Goal: Register for event/course

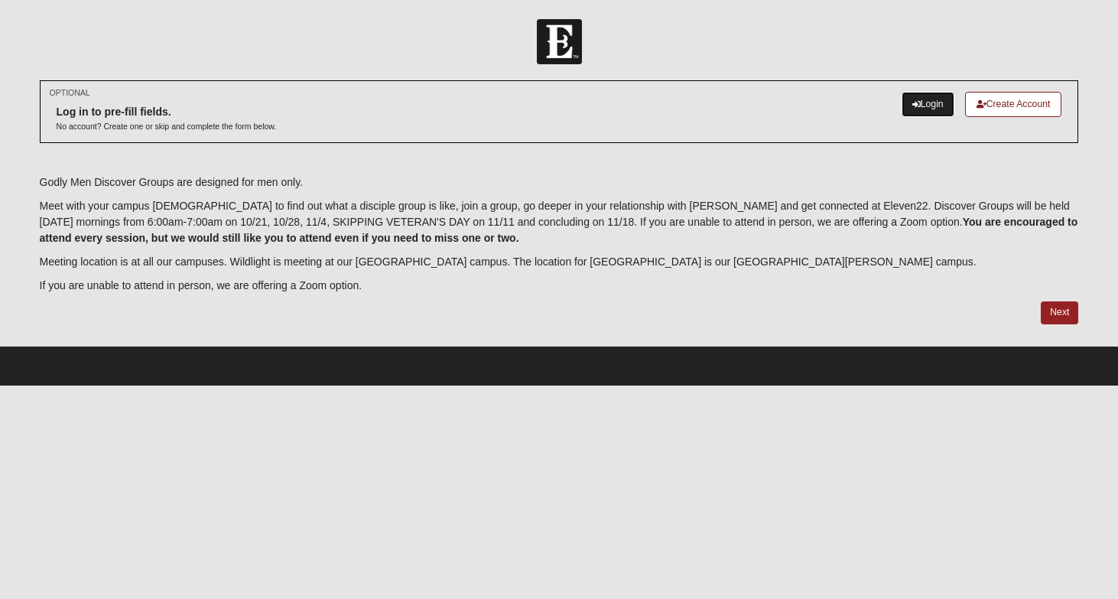
click at [928, 100] on link "Login" at bounding box center [928, 104] width 53 height 25
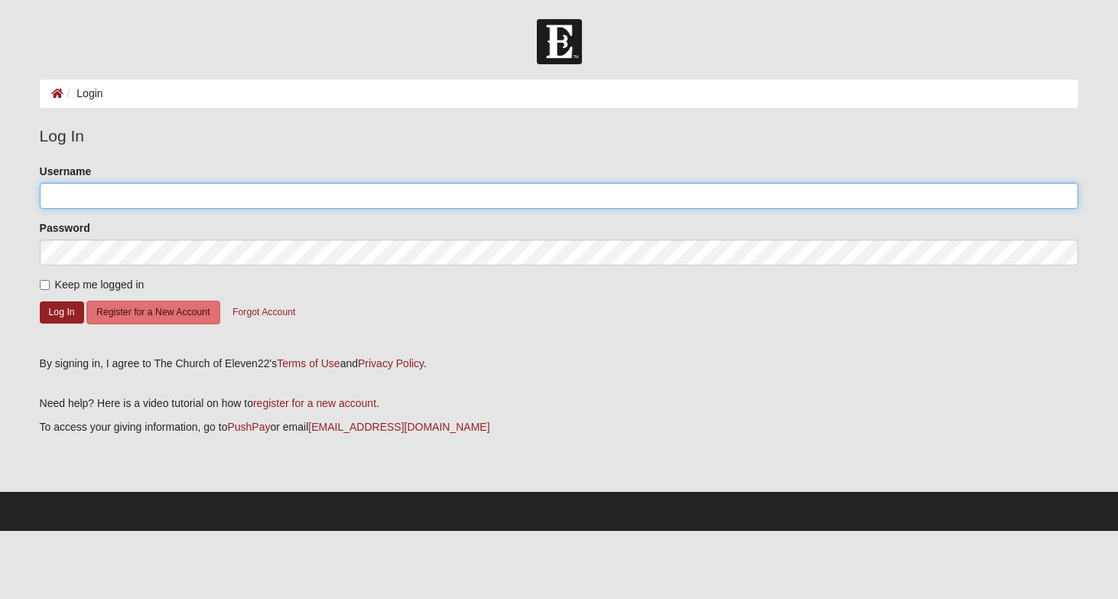
click at [79, 197] on input "Username" at bounding box center [560, 196] width 1040 height 26
type input "ccibenemegavoice.com"
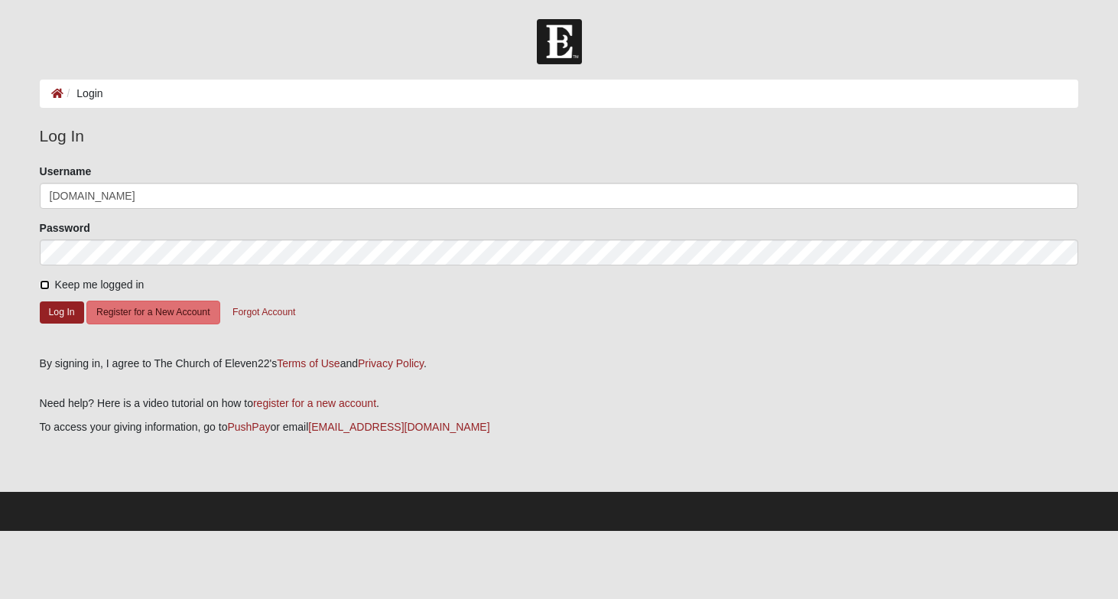
click at [46, 285] on input "Keep me logged in" at bounding box center [45, 285] width 10 height 10
click at [41, 280] on input "Keep me logged in" at bounding box center [45, 285] width 10 height 10
checkbox input "true"
click at [60, 314] on button "Log In" at bounding box center [62, 312] width 44 height 22
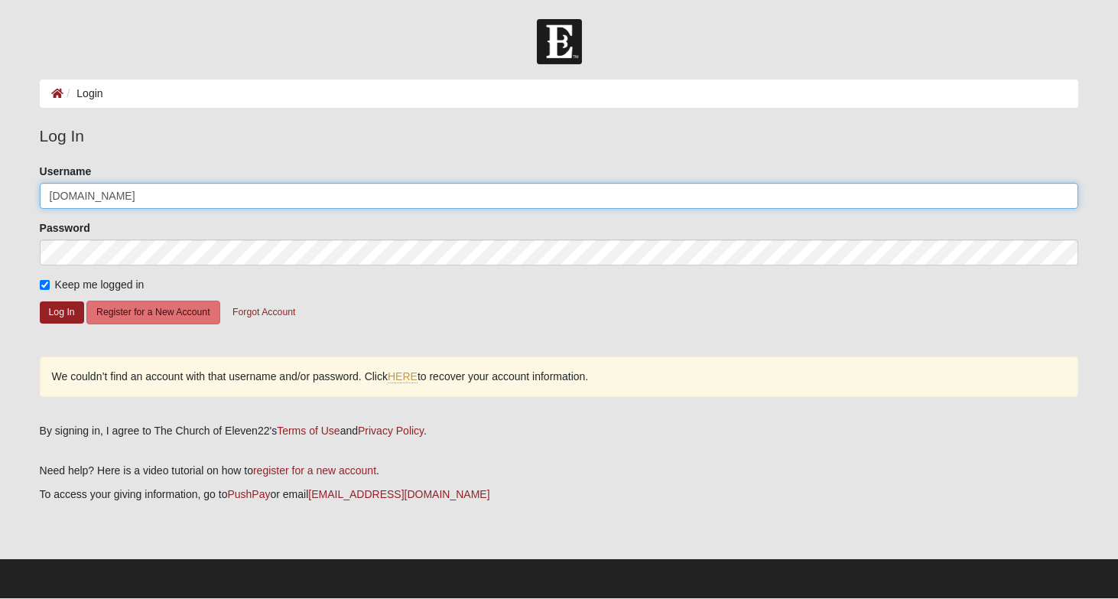
click at [86, 194] on input "ccibenemegavoice.com" at bounding box center [560, 196] width 1040 height 26
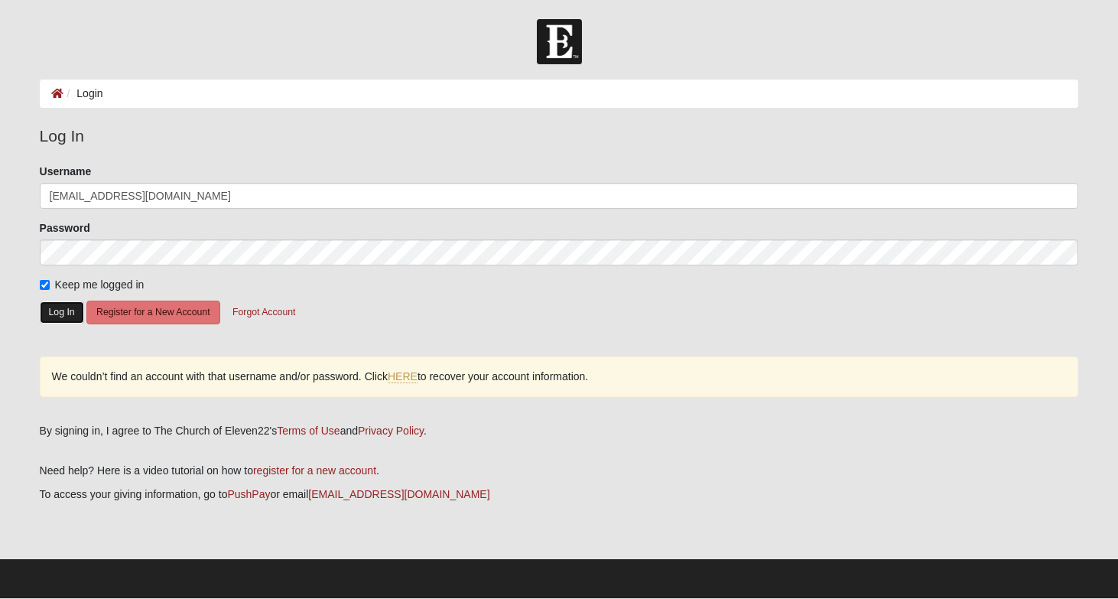
click at [53, 316] on button "Log In" at bounding box center [62, 312] width 44 height 22
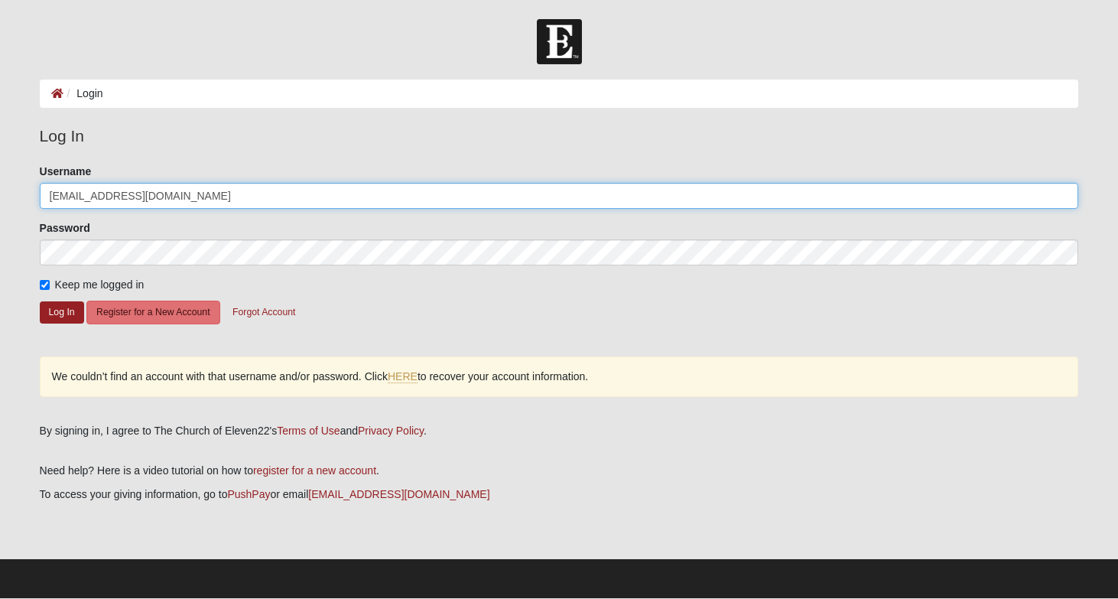
click at [192, 203] on input "[EMAIL_ADDRESS][DOMAIN_NAME]" at bounding box center [560, 196] width 1040 height 26
type input "c"
type input "[EMAIL_ADDRESS][DOMAIN_NAME]"
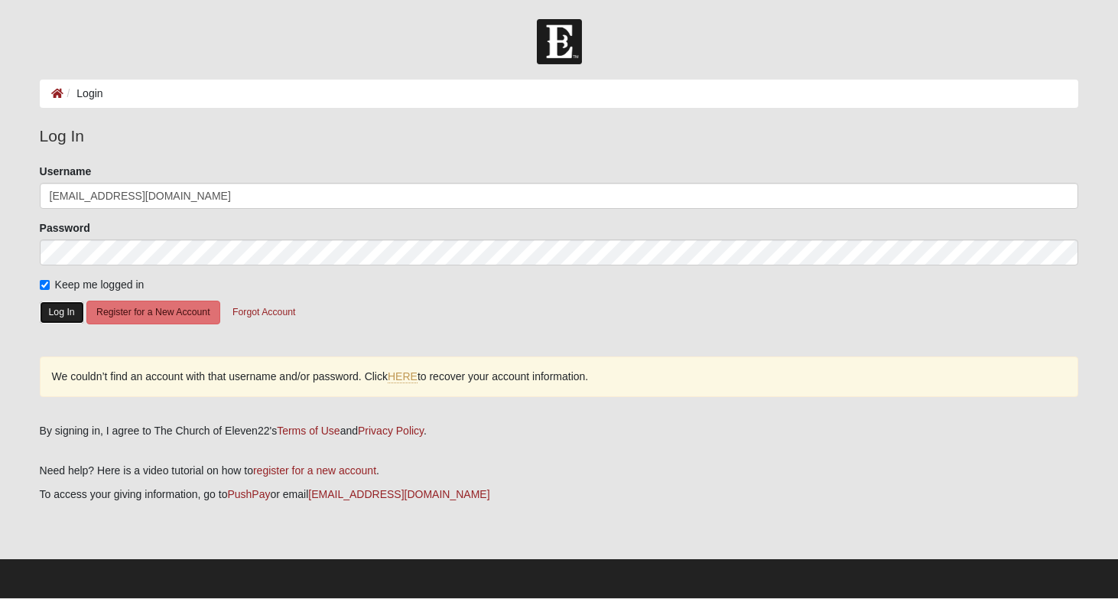
click at [63, 311] on button "Log In" at bounding box center [62, 312] width 44 height 22
click at [296, 410] on div "Please correct the following: Username ccibene@megavoice.com Password Keep me l…" at bounding box center [559, 288] width 1063 height 249
click at [410, 378] on link "HERE" at bounding box center [403, 376] width 30 height 13
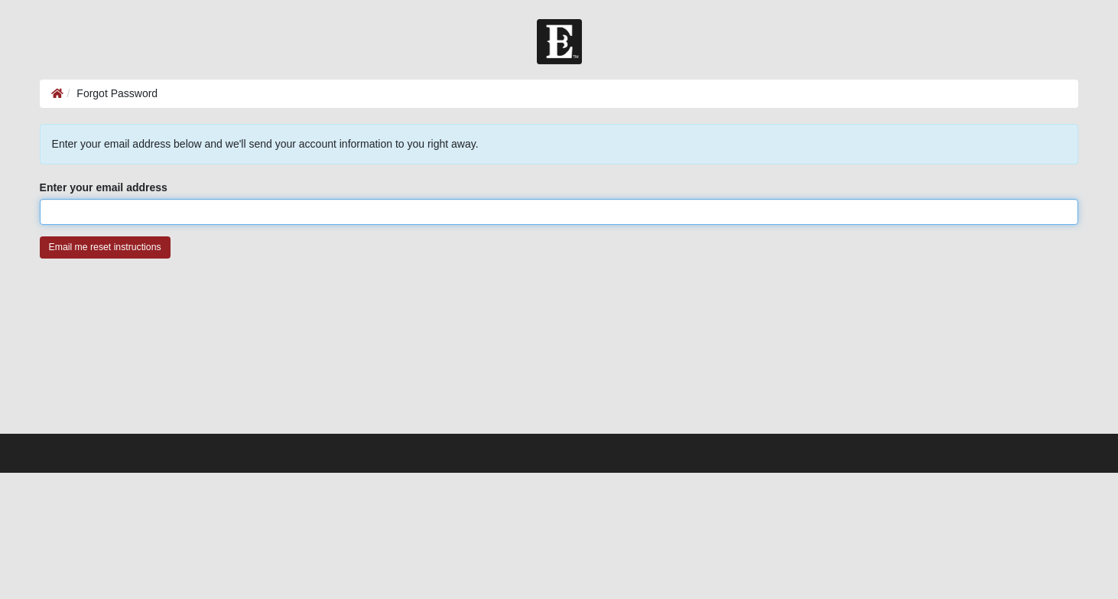
click at [155, 214] on input "Enter your email address" at bounding box center [560, 212] width 1040 height 26
type input "[EMAIL_ADDRESS][DOMAIN_NAME]"
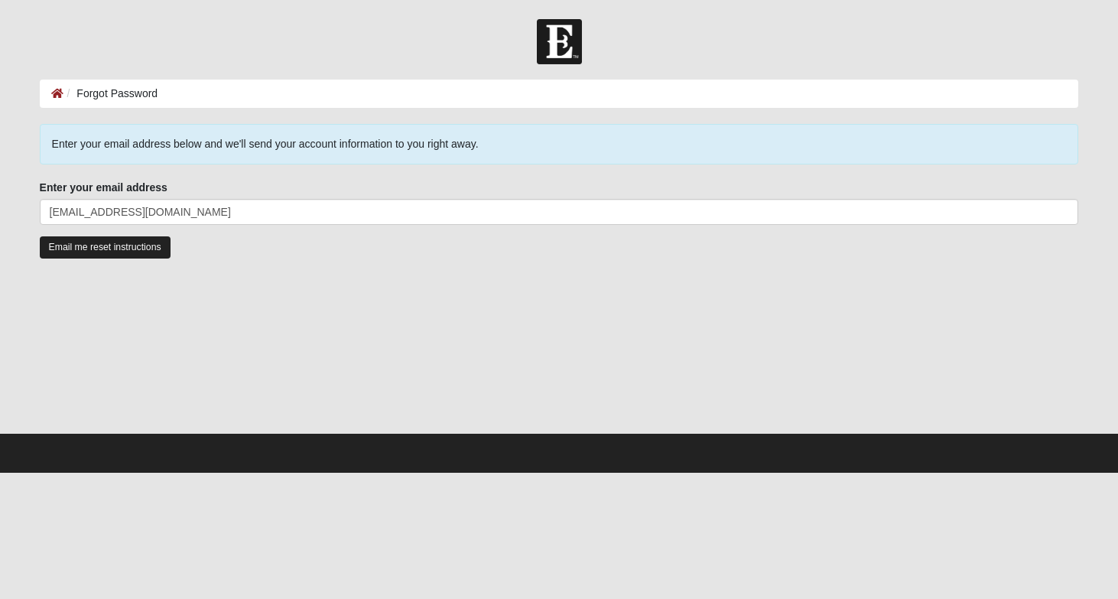
click at [124, 252] on input "Email me reset instructions" at bounding box center [105, 247] width 131 height 22
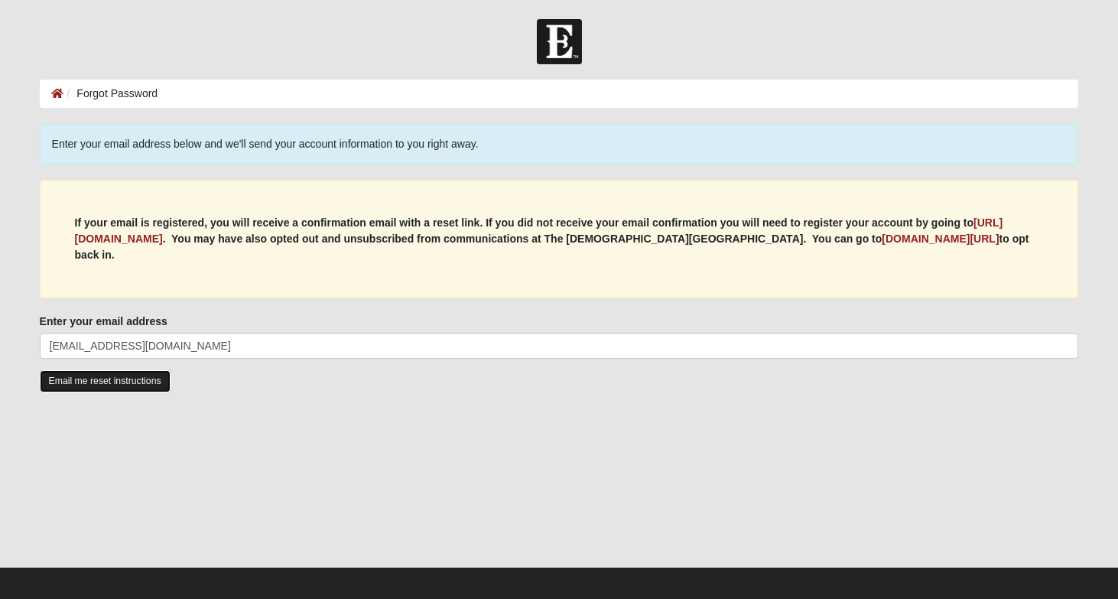
click at [105, 370] on input "Email me reset instructions" at bounding box center [105, 381] width 131 height 22
click at [179, 236] on b "https://my.coe22.com/register" at bounding box center [539, 230] width 929 height 28
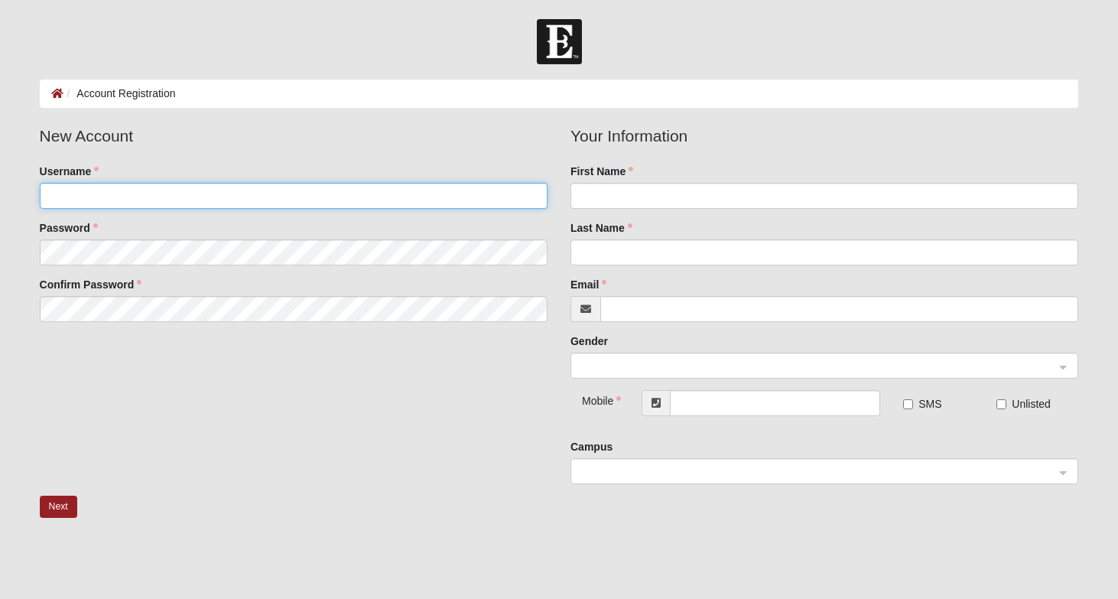
click at [131, 199] on input "Username" at bounding box center [294, 196] width 508 height 26
type input "[EMAIL_ADDRESS][DOMAIN_NAME]"
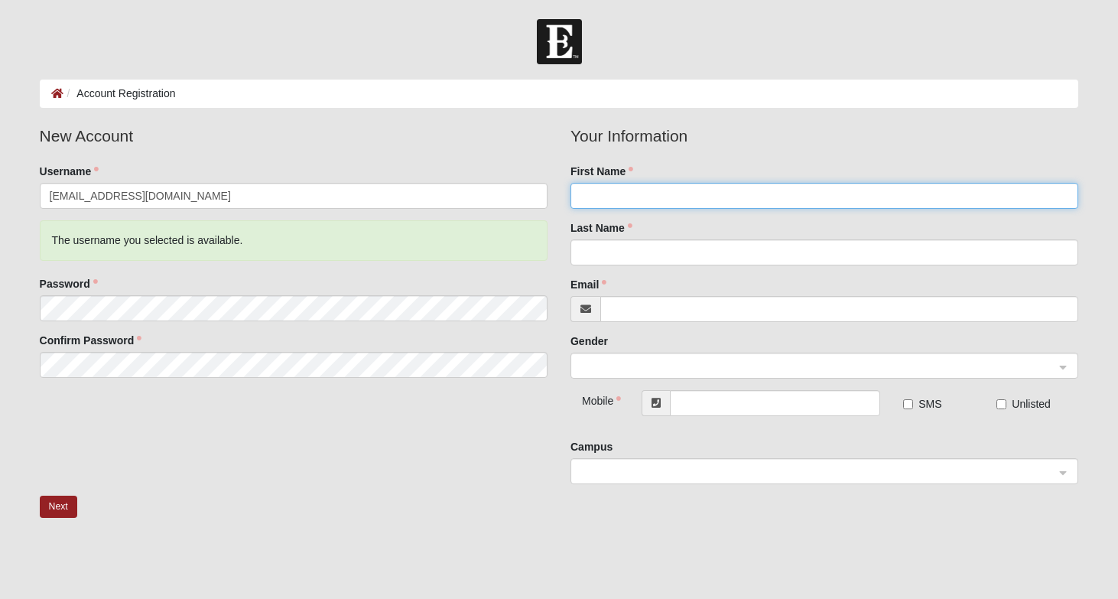
click at [614, 194] on input "First Name" at bounding box center [825, 196] width 508 height 26
type input "[PERSON_NAME]"
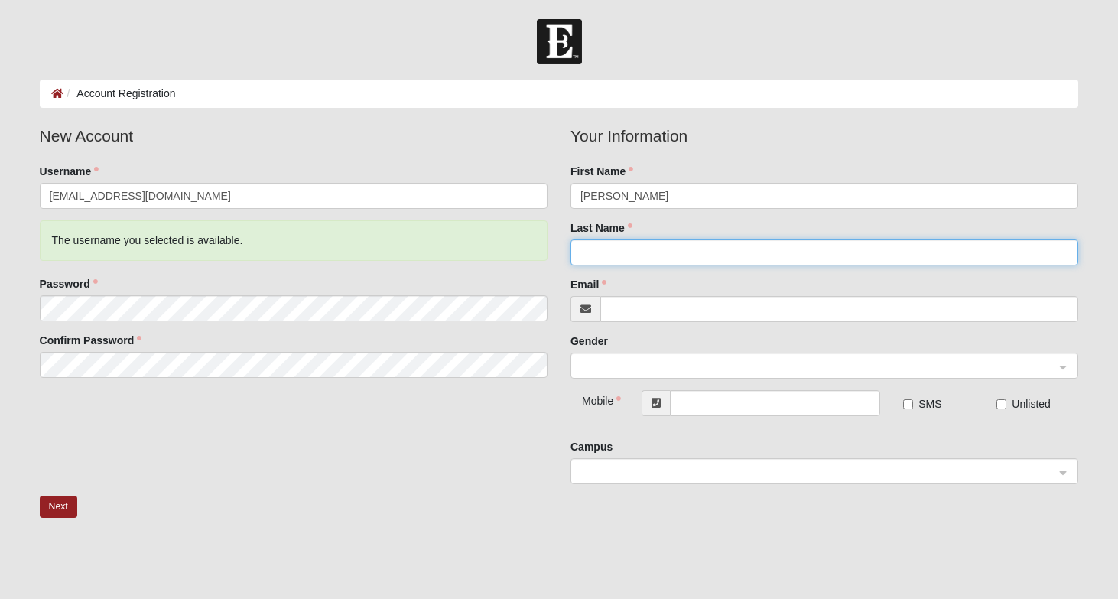
type input "Cibene"
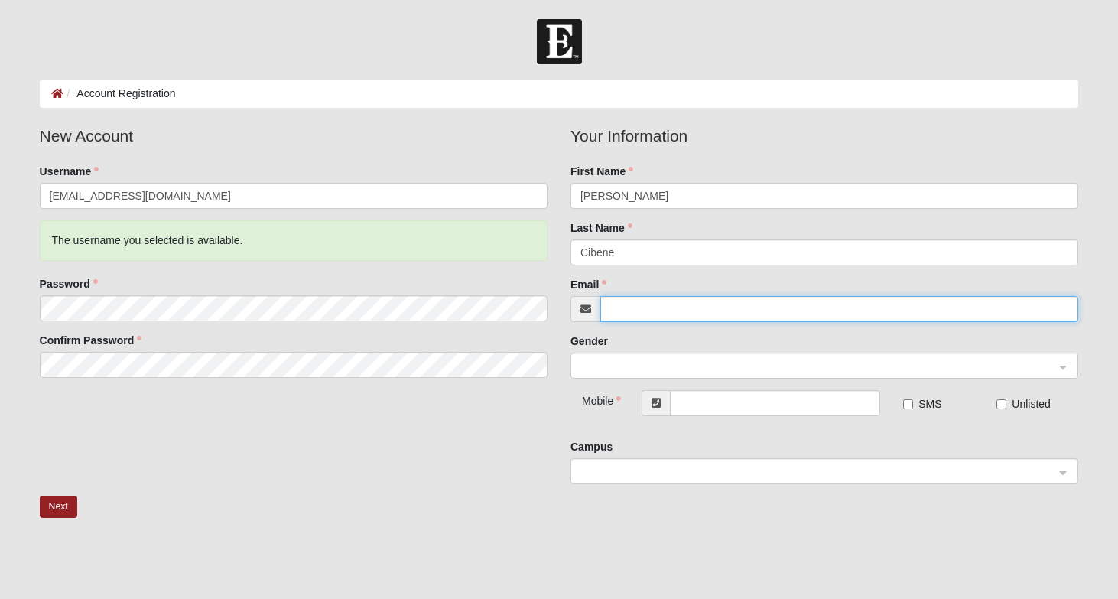
type input "[EMAIL_ADDRESS][DOMAIN_NAME]"
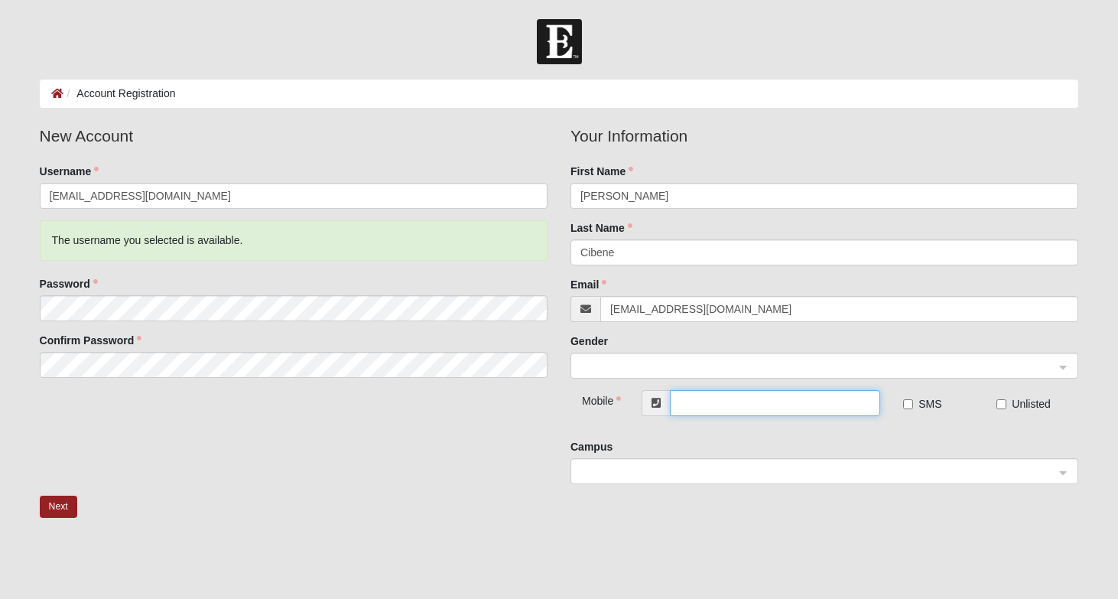
type input "[PHONE_NUMBER]"
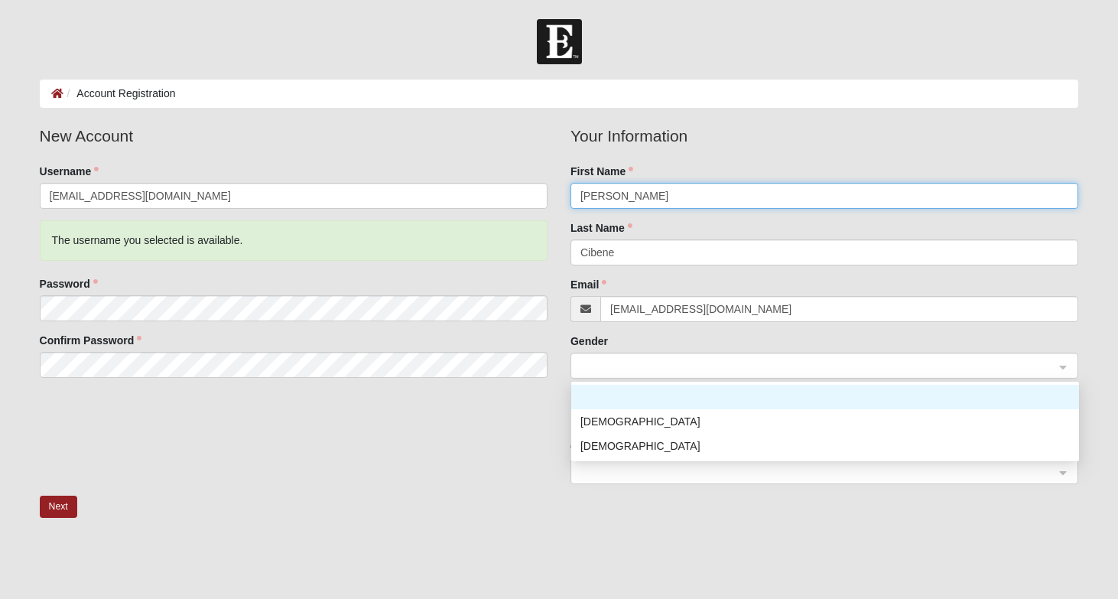
click at [634, 363] on span at bounding box center [818, 366] width 474 height 17
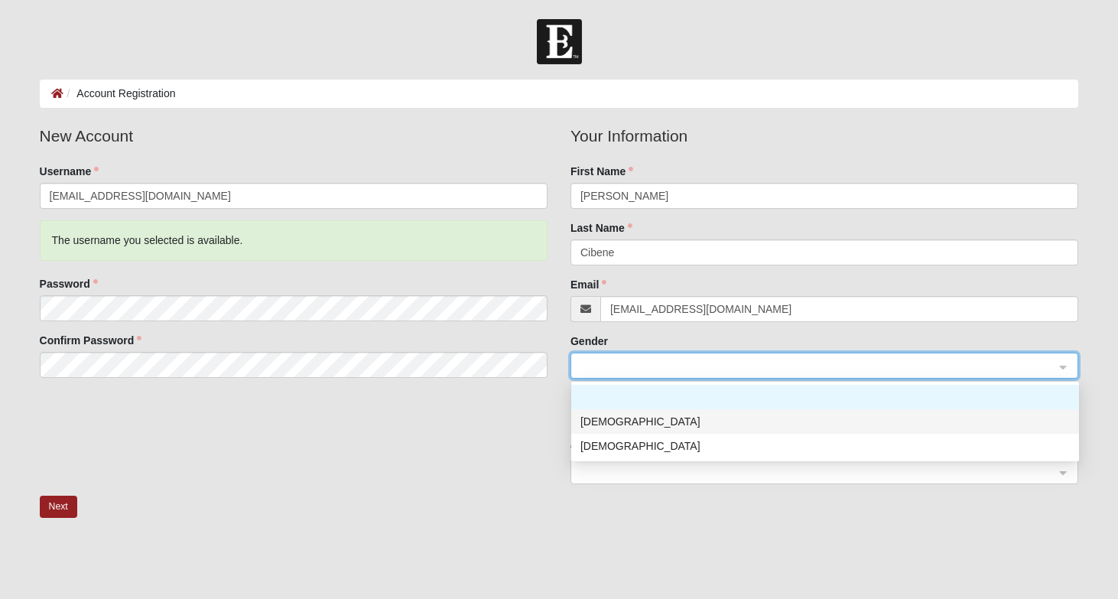
click at [595, 416] on div "Male" at bounding box center [826, 421] width 490 height 17
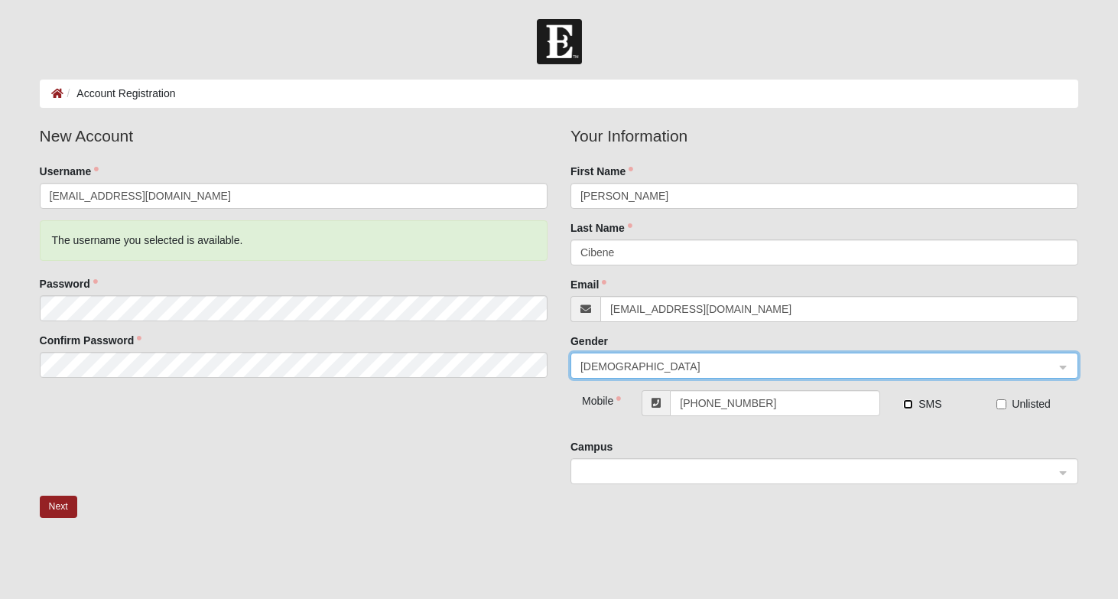
click at [910, 403] on input "SMS" at bounding box center [908, 404] width 10 height 10
checkbox input "true"
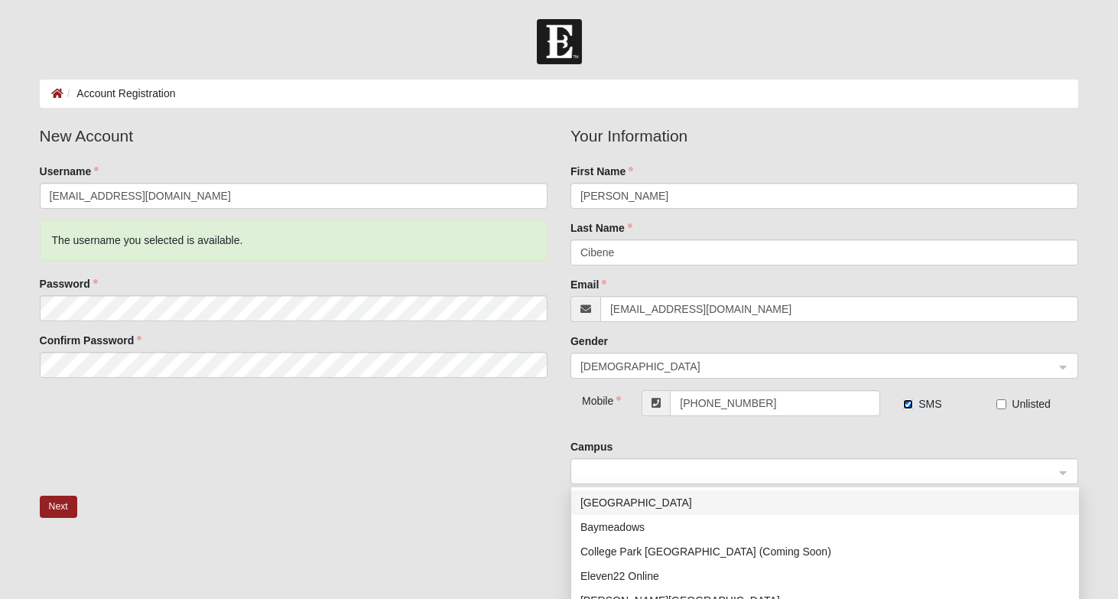
click at [620, 466] on span at bounding box center [818, 472] width 474 height 17
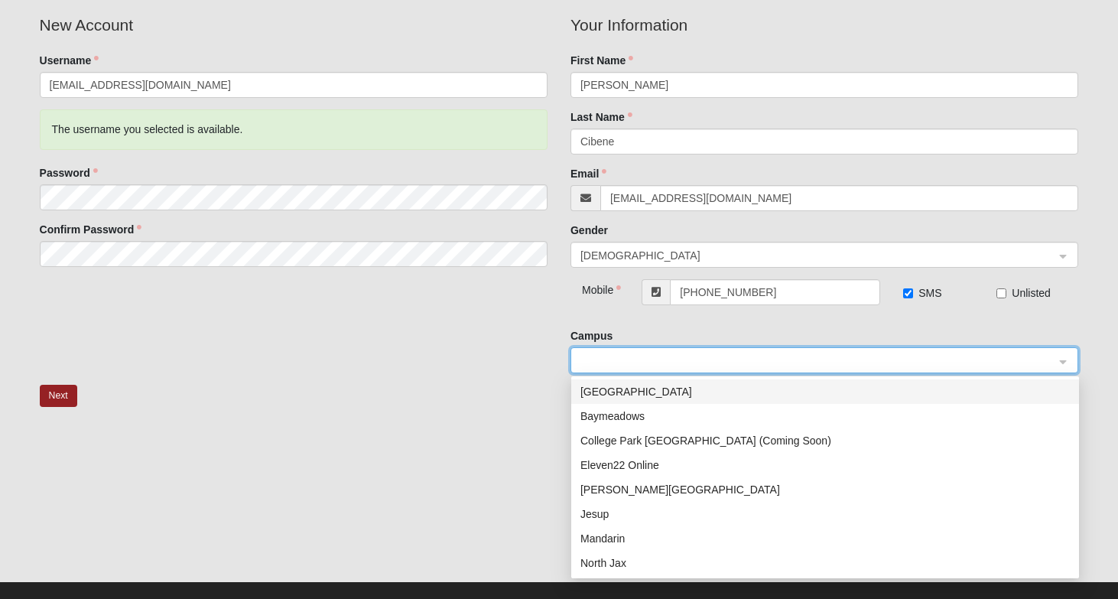
scroll to position [118, 0]
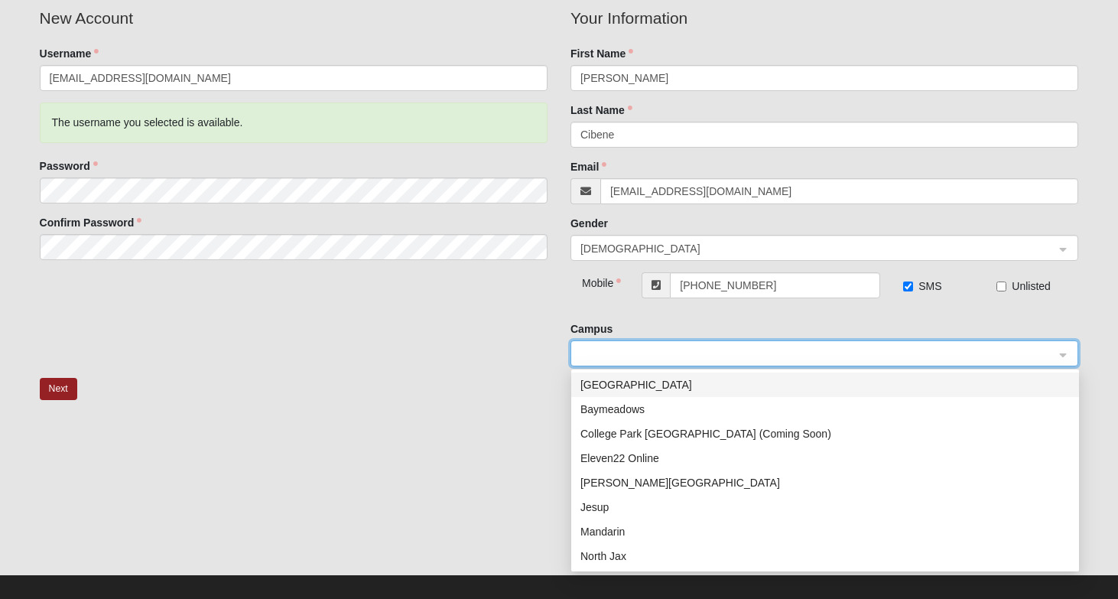
click at [620, 486] on div "[PERSON_NAME][GEOGRAPHIC_DATA]" at bounding box center [826, 482] width 490 height 17
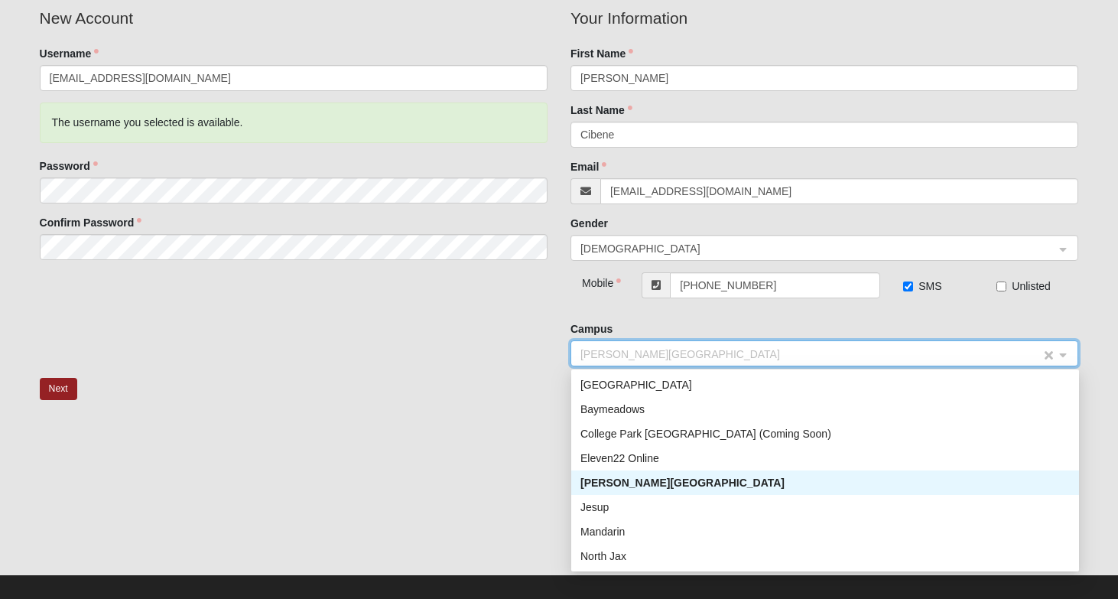
click at [653, 353] on span "[PERSON_NAME][GEOGRAPHIC_DATA]" at bounding box center [811, 354] width 461 height 17
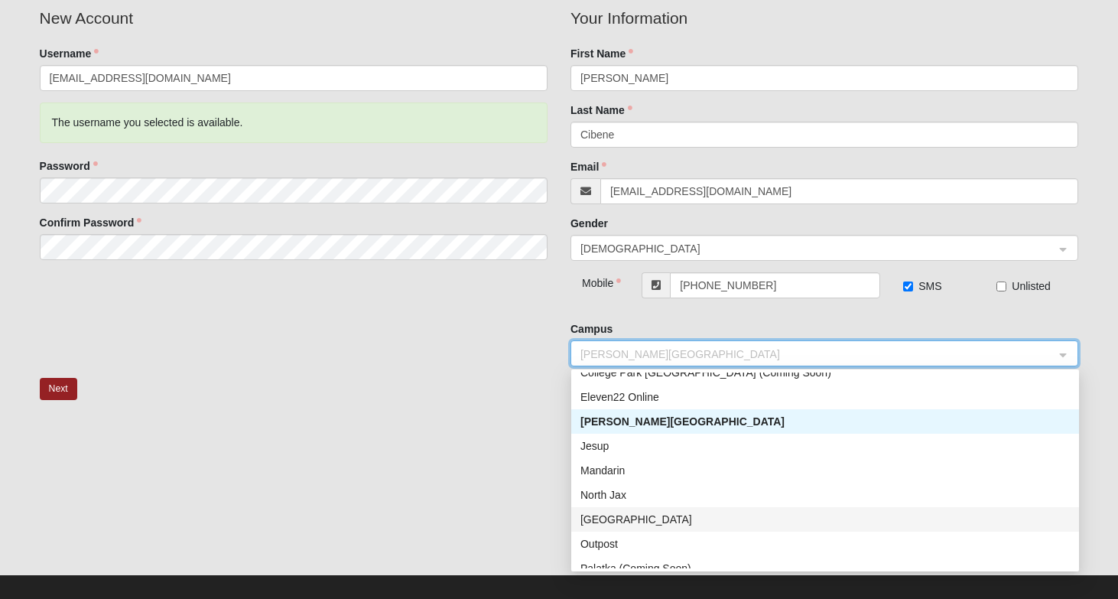
scroll to position [63, 0]
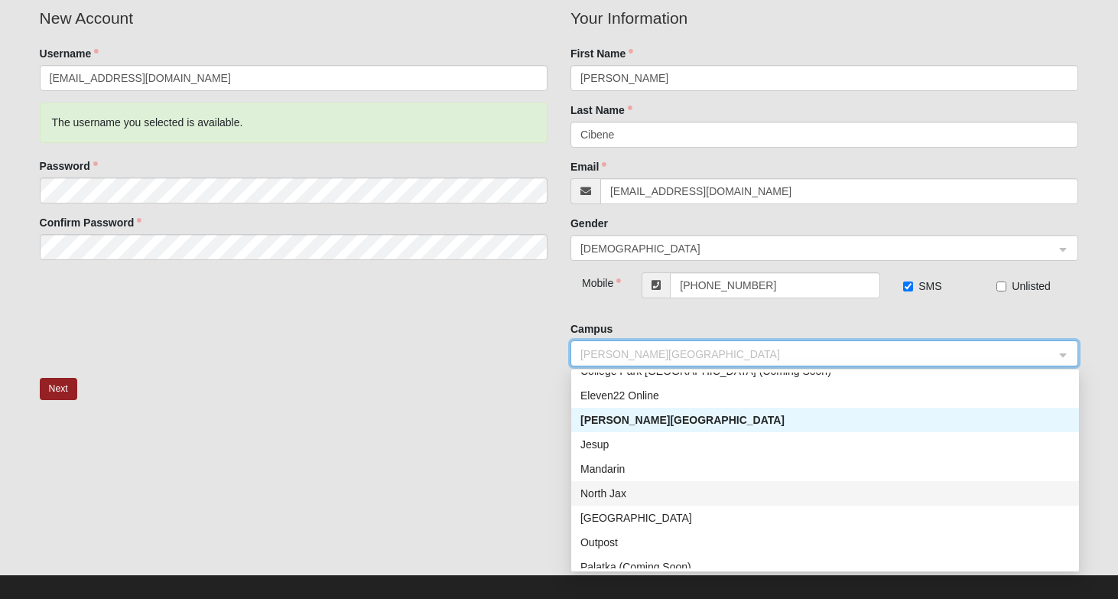
click at [614, 490] on div "North Jax" at bounding box center [826, 493] width 490 height 17
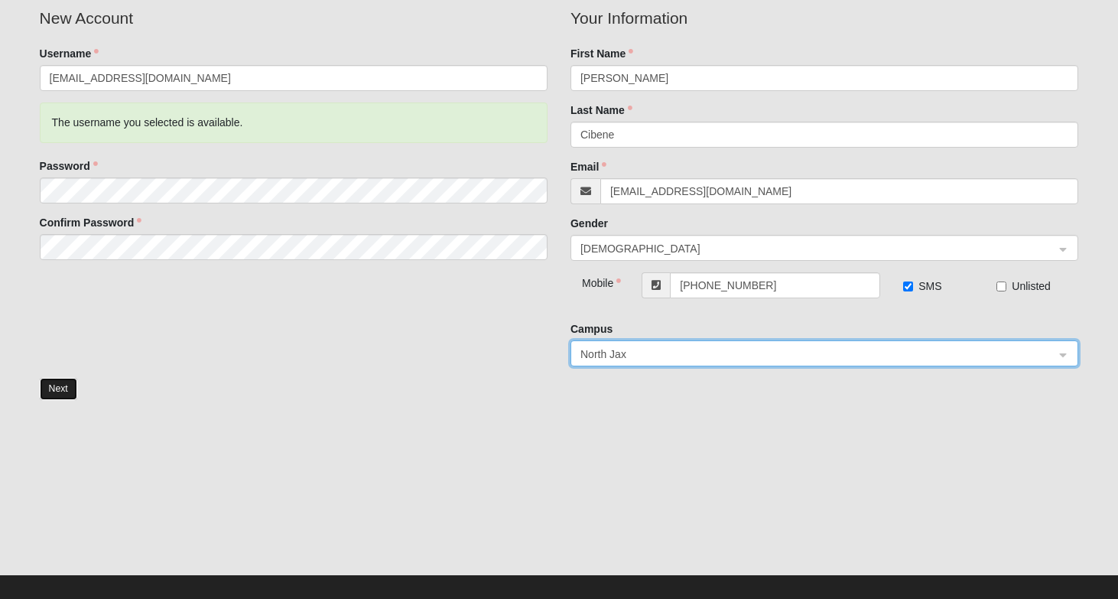
click at [58, 390] on button "Next" at bounding box center [58, 389] width 37 height 22
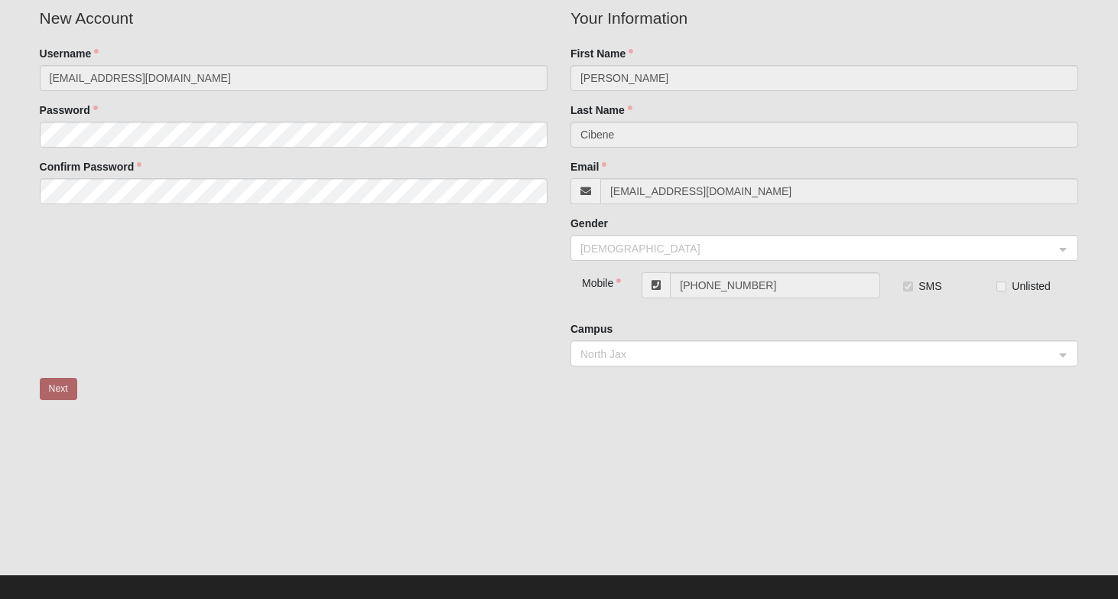
scroll to position [0, 0]
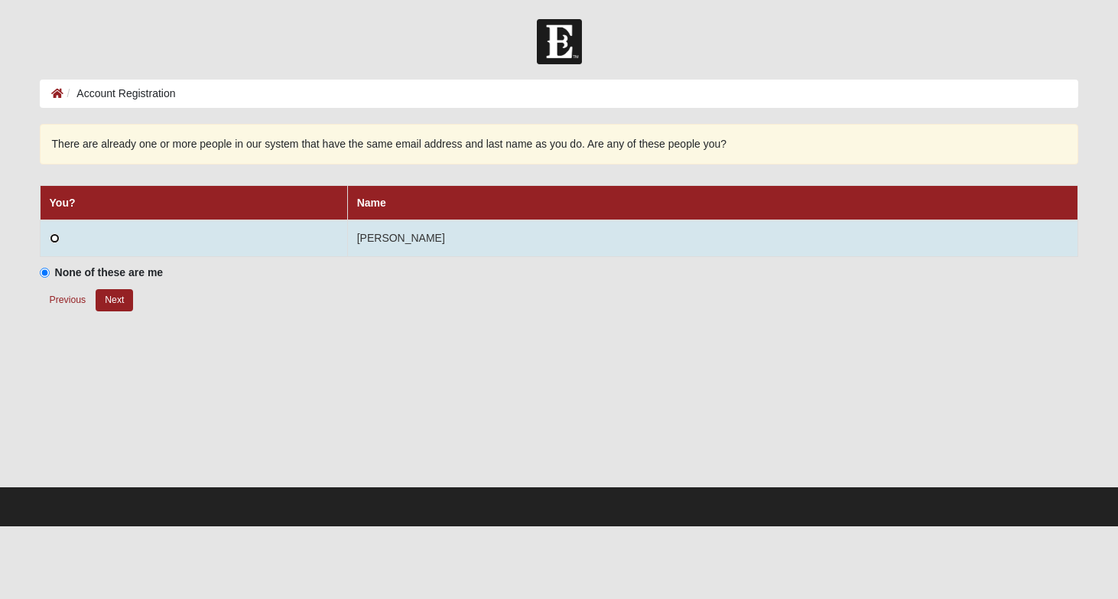
click at [53, 236] on input "radio" at bounding box center [55, 238] width 10 height 10
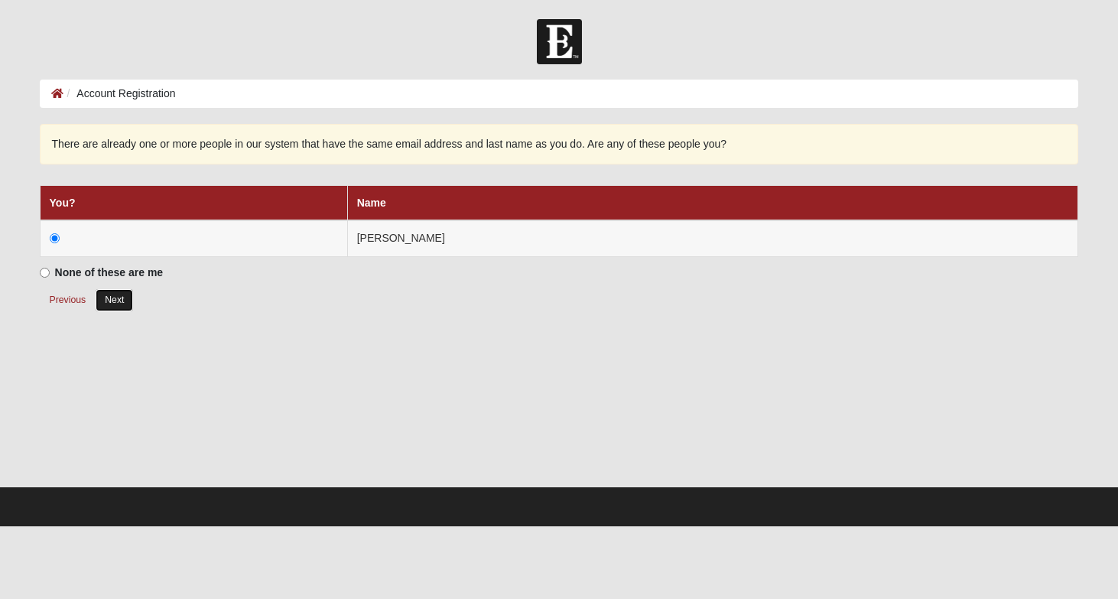
click at [119, 302] on button "Next" at bounding box center [114, 300] width 37 height 22
radio input "true"
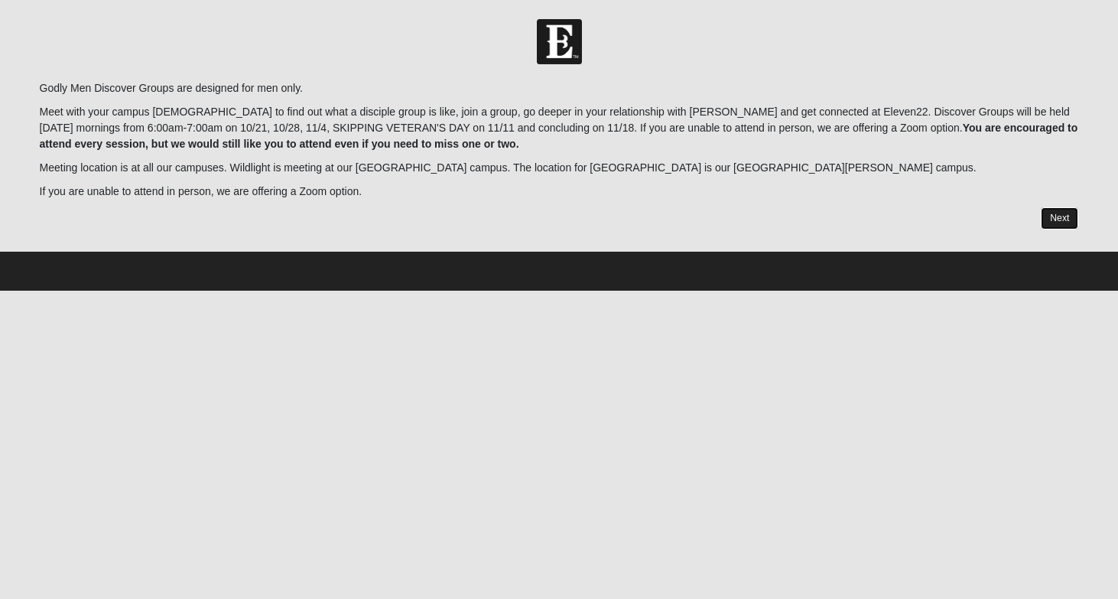
click at [1064, 215] on link "Next" at bounding box center [1059, 218] width 37 height 22
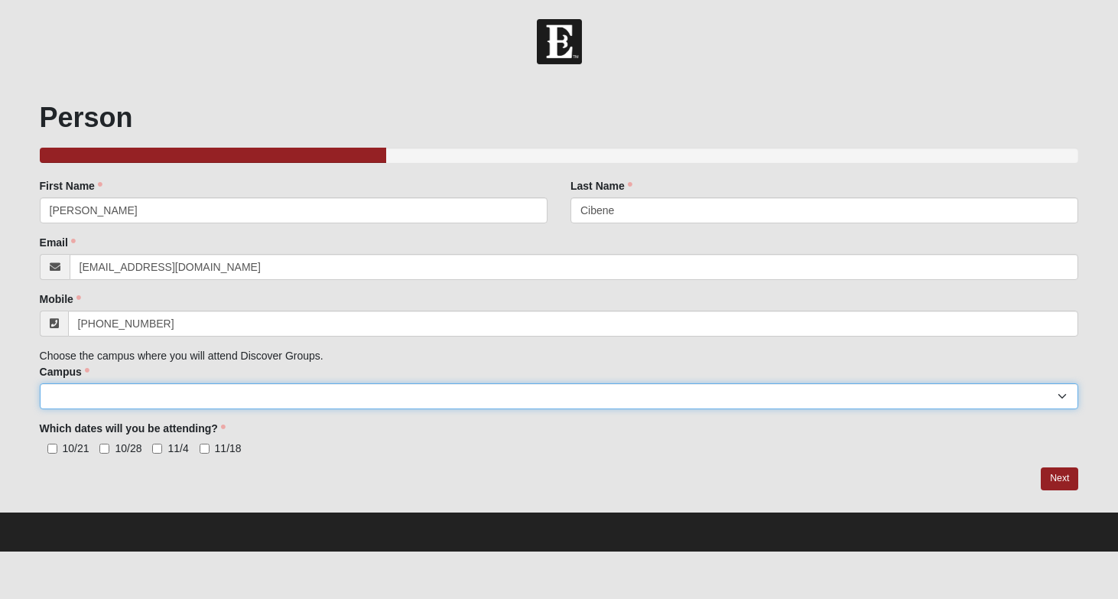
click at [166, 397] on select "[GEOGRAPHIC_DATA] [GEOGRAPHIC_DATA] (Coming Soon) Eleven22 Online [PERSON_NAME]…" at bounding box center [560, 396] width 1040 height 26
select select "15"
click at [40, 383] on select "[GEOGRAPHIC_DATA] [GEOGRAPHIC_DATA] (Coming Soon) Eleven22 Online [PERSON_NAME]…" at bounding box center [560, 396] width 1040 height 26
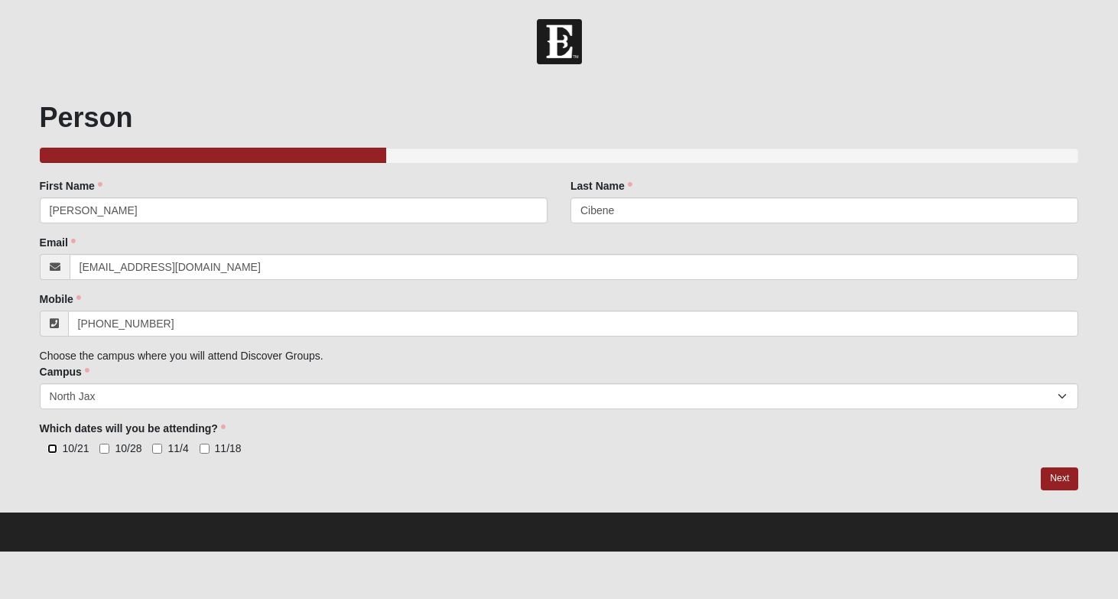
click at [51, 450] on input "10/21" at bounding box center [52, 449] width 10 height 10
checkbox input "true"
click at [105, 450] on input "10/28" at bounding box center [104, 449] width 10 height 10
checkbox input "true"
click at [1066, 477] on link "Next" at bounding box center [1059, 478] width 37 height 22
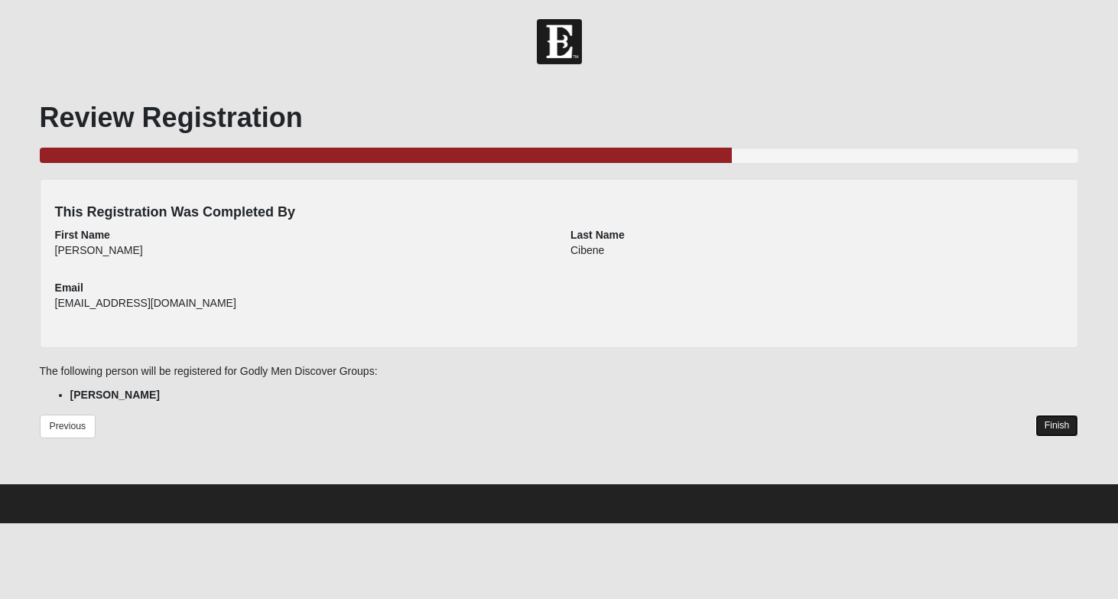
click at [1059, 427] on link "Finish" at bounding box center [1058, 426] width 44 height 22
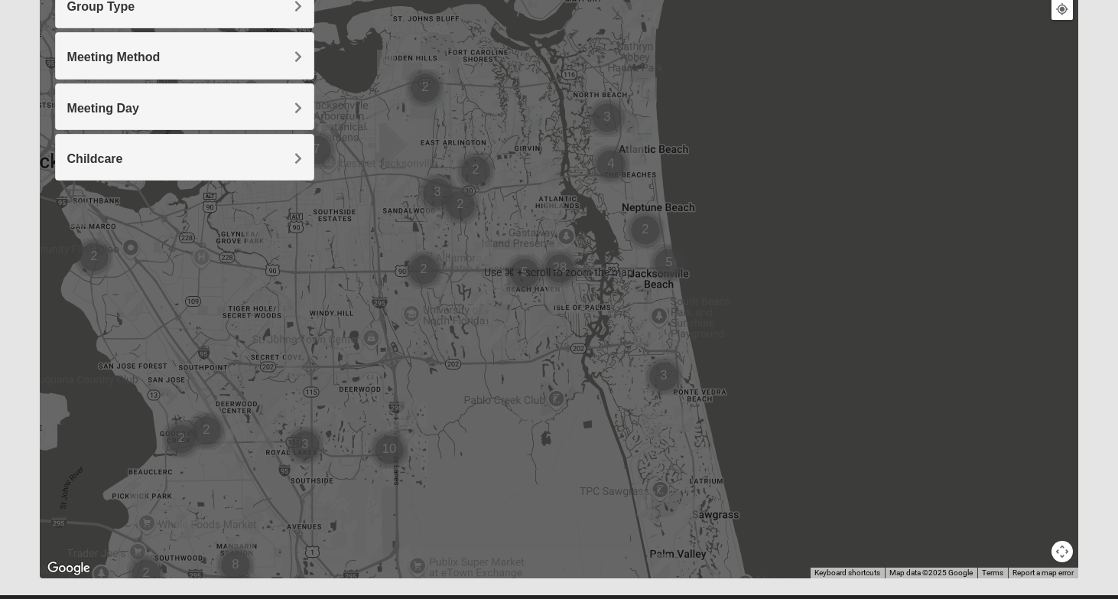
scroll to position [210, 0]
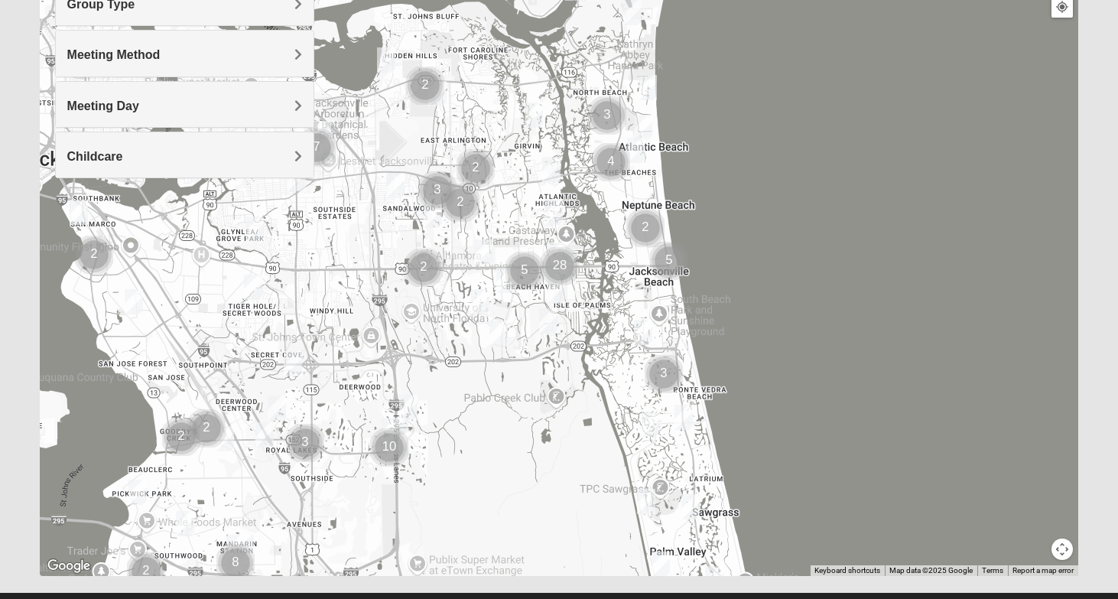
click at [868, 211] on div at bounding box center [560, 270] width 1040 height 612
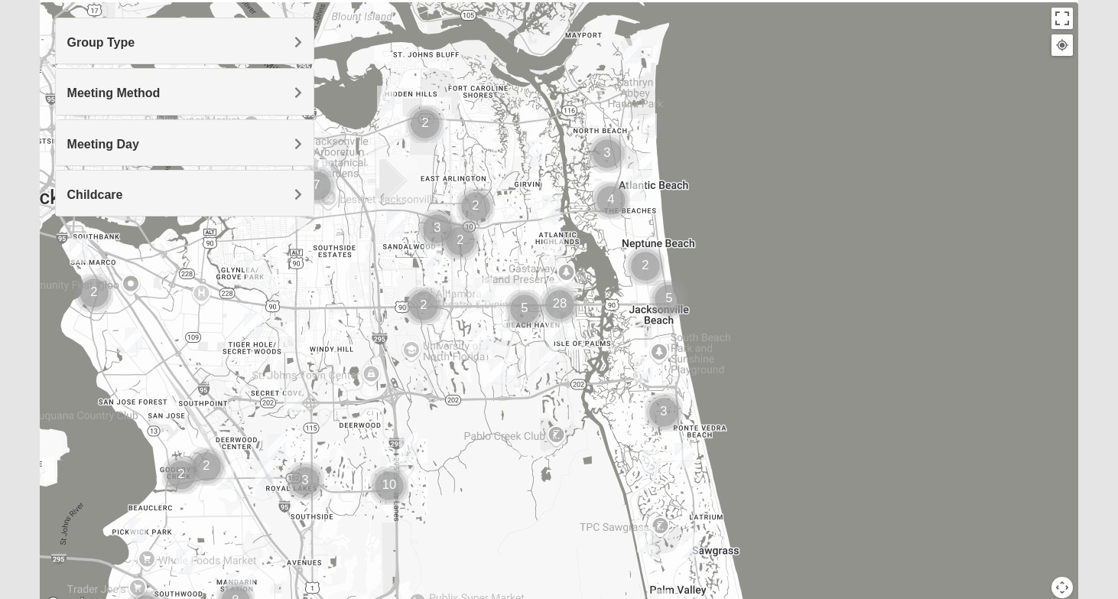
scroll to position [165, 0]
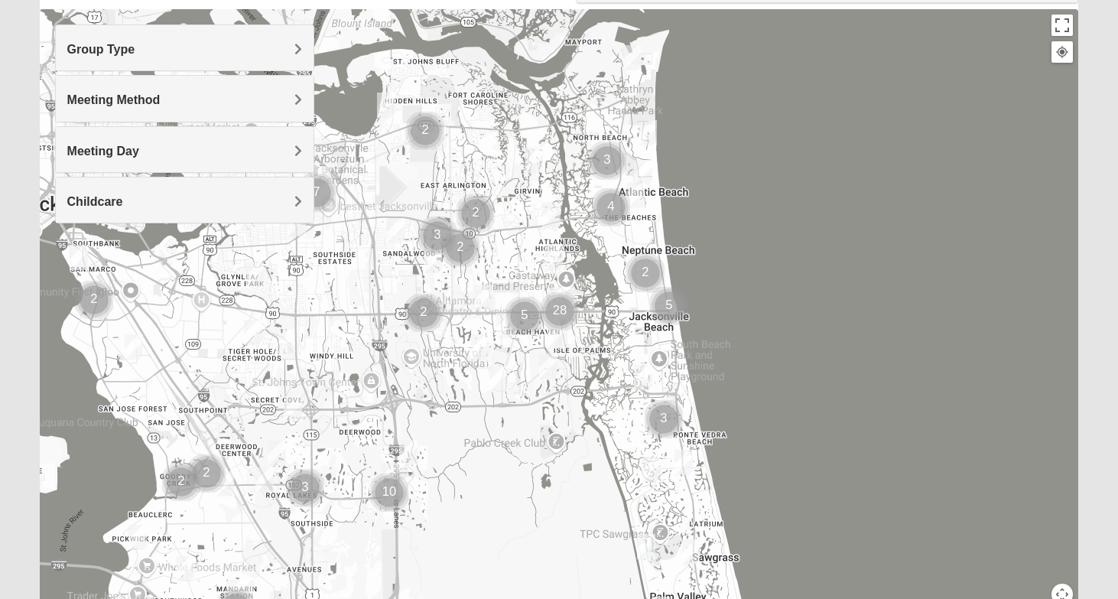
click at [135, 51] on span "Group Type" at bounding box center [101, 49] width 68 height 13
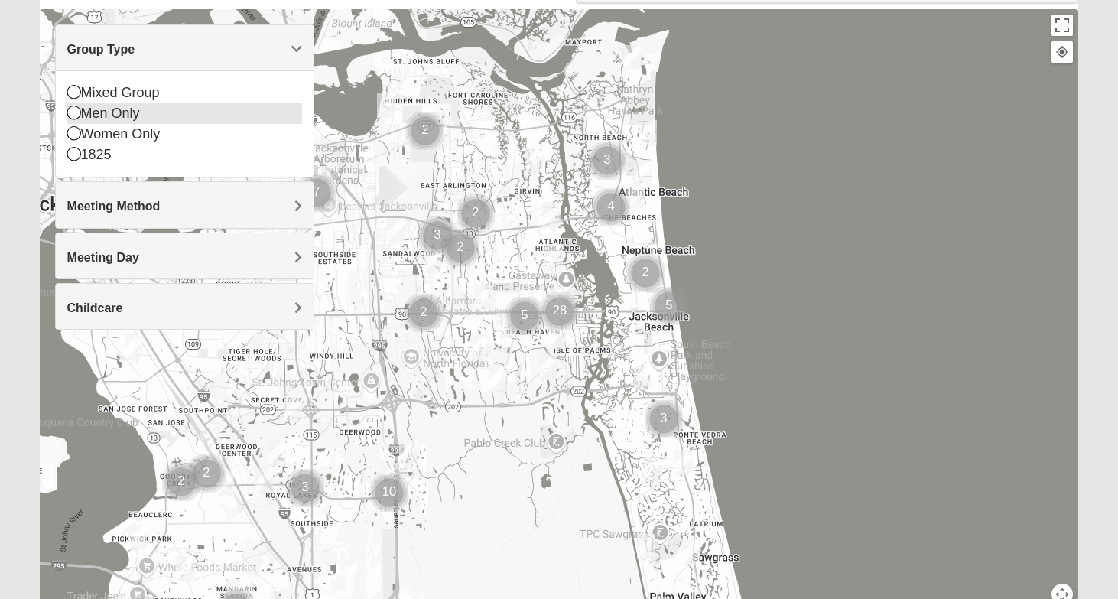
click at [73, 115] on icon at bounding box center [74, 113] width 14 height 14
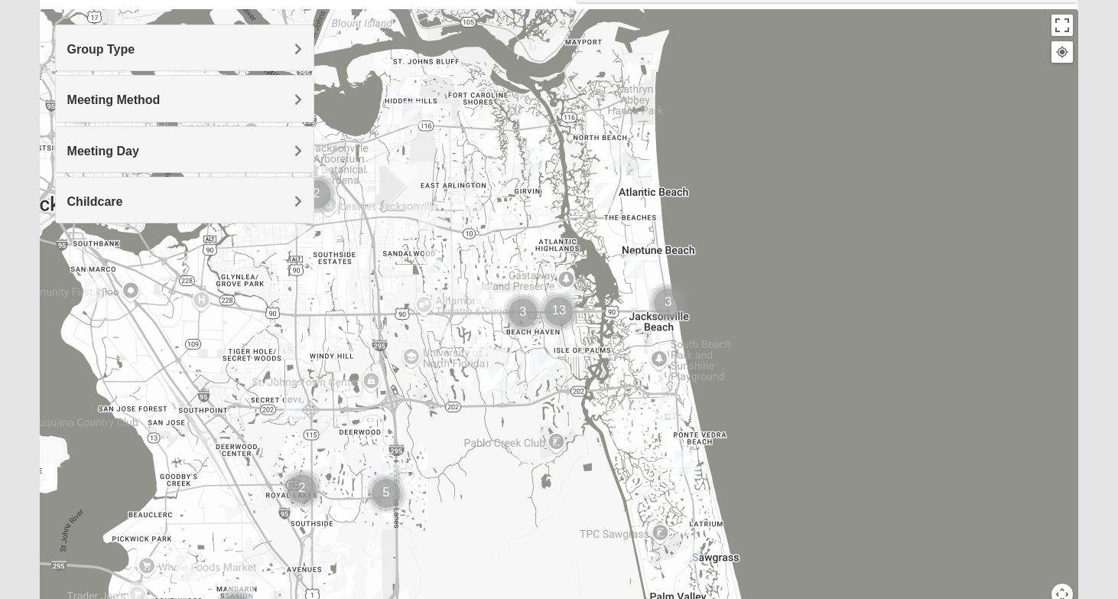
click at [161, 101] on span "Meeting Method" at bounding box center [113, 99] width 93 height 13
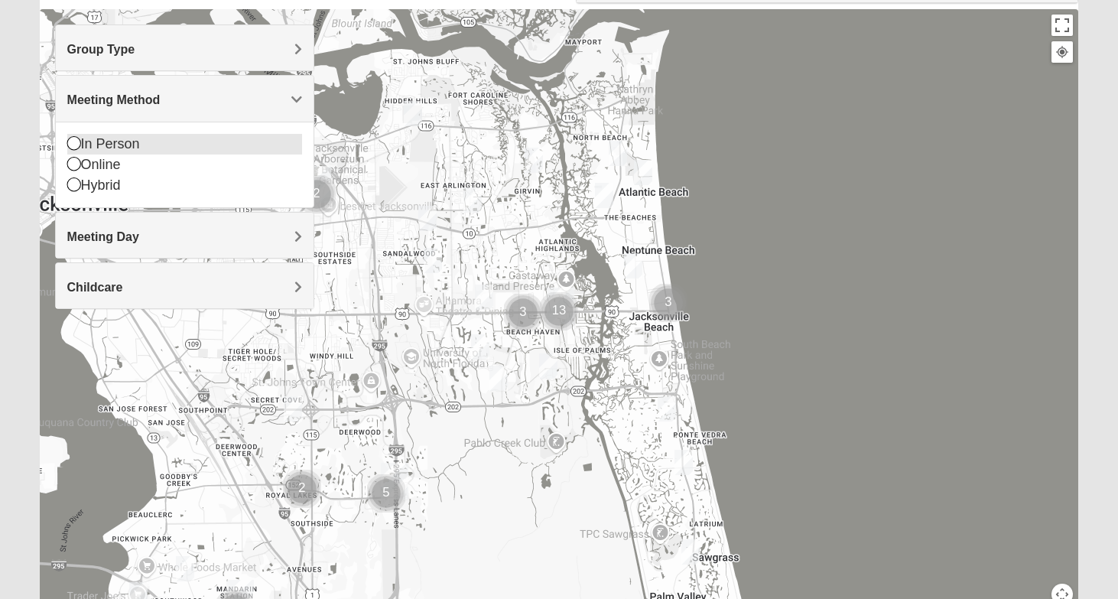
click at [73, 147] on icon at bounding box center [74, 143] width 14 height 14
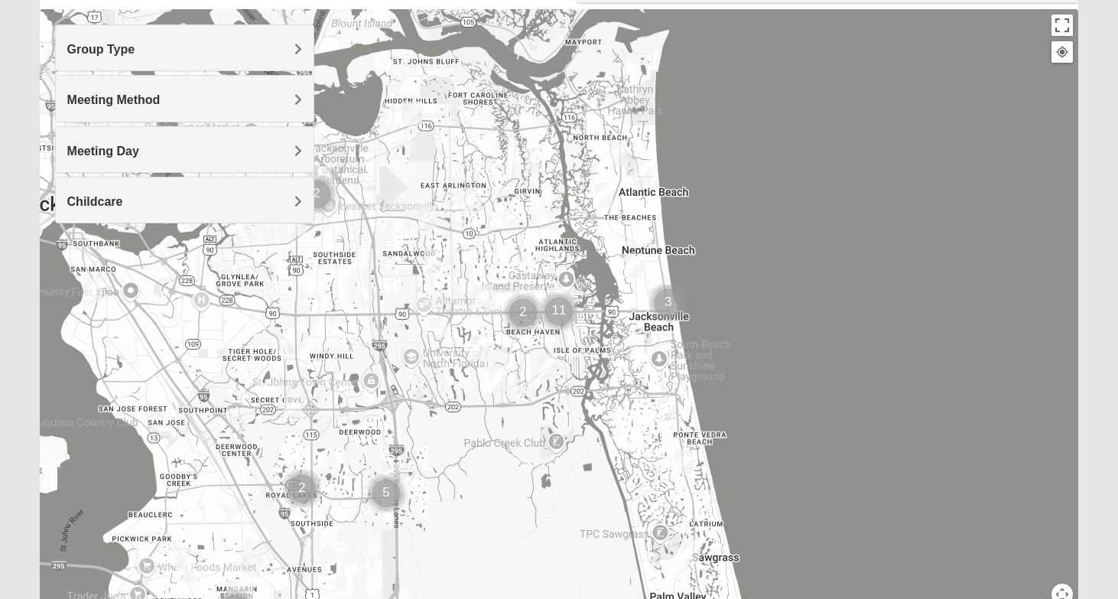
click at [139, 150] on span "Meeting Day" at bounding box center [103, 151] width 72 height 13
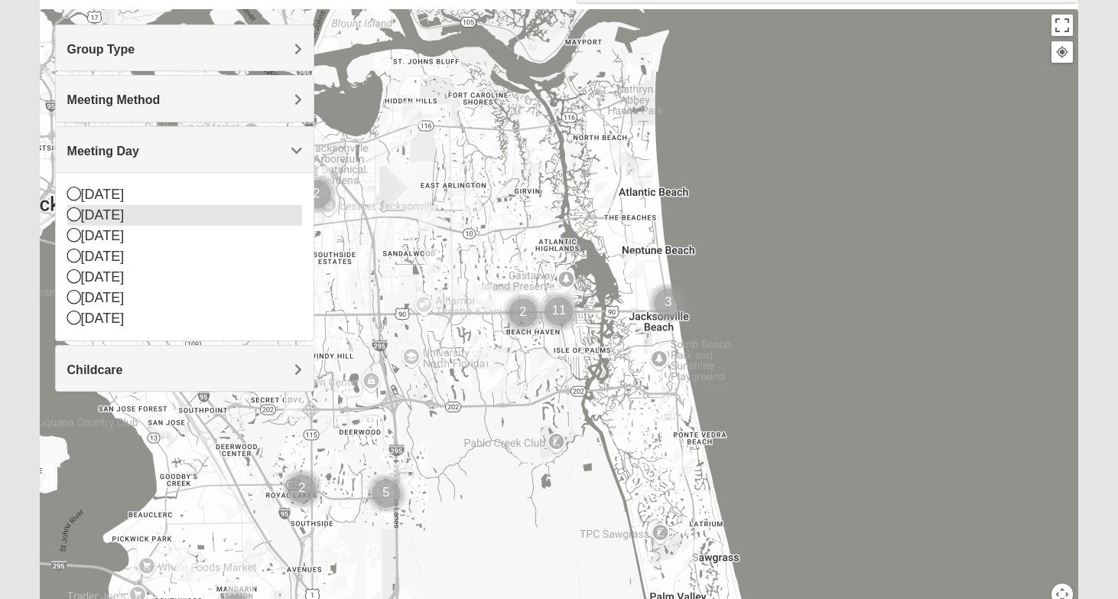
click at [68, 217] on icon at bounding box center [74, 214] width 14 height 14
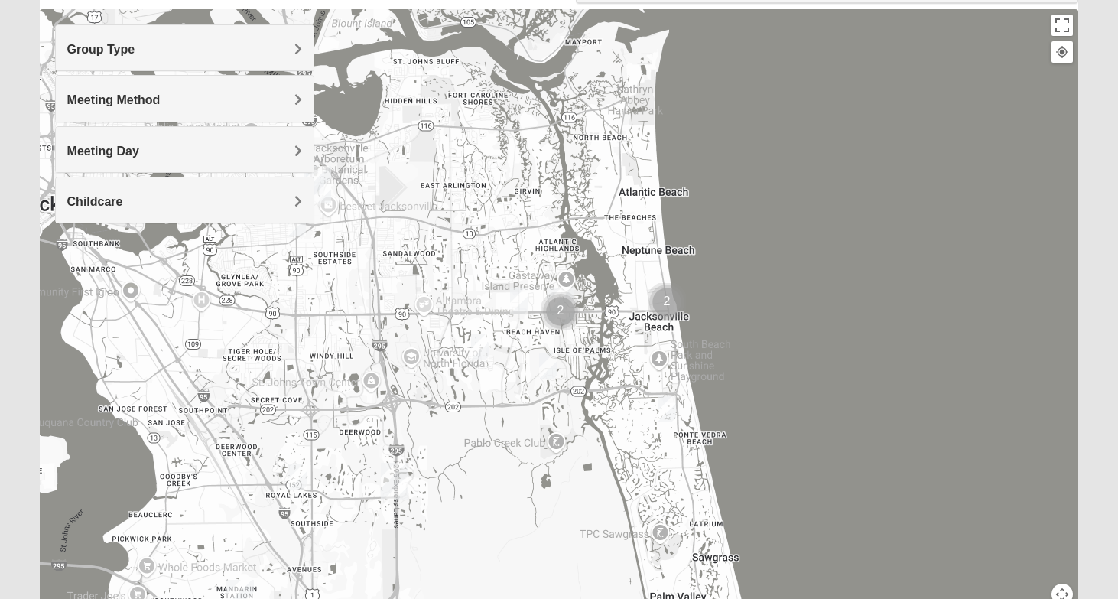
click at [123, 202] on span "Childcare" at bounding box center [95, 201] width 56 height 13
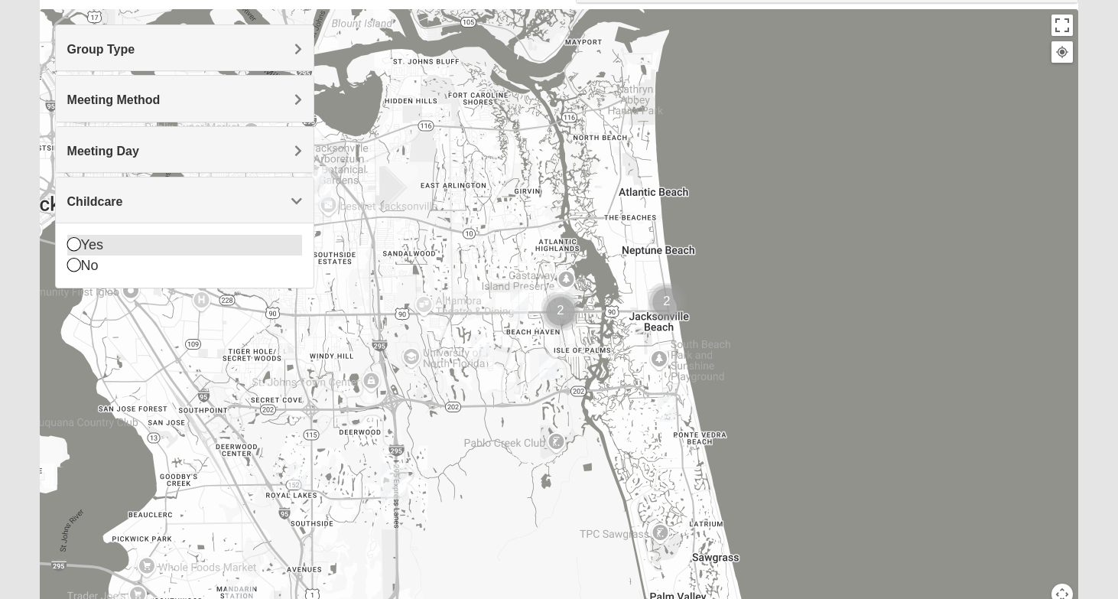
click at [73, 246] on icon at bounding box center [74, 244] width 14 height 14
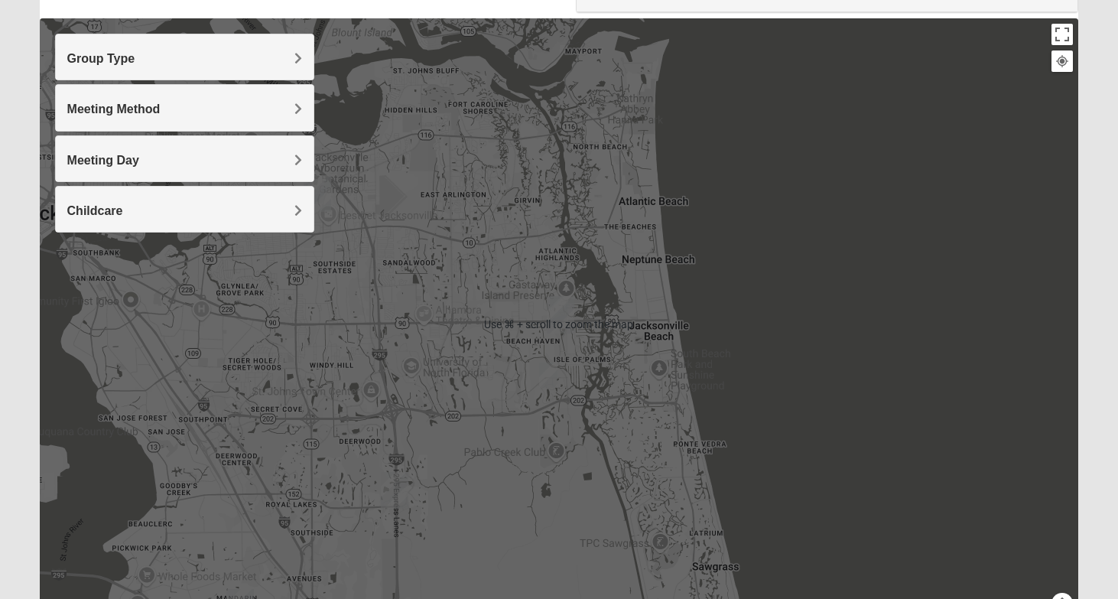
scroll to position [152, 0]
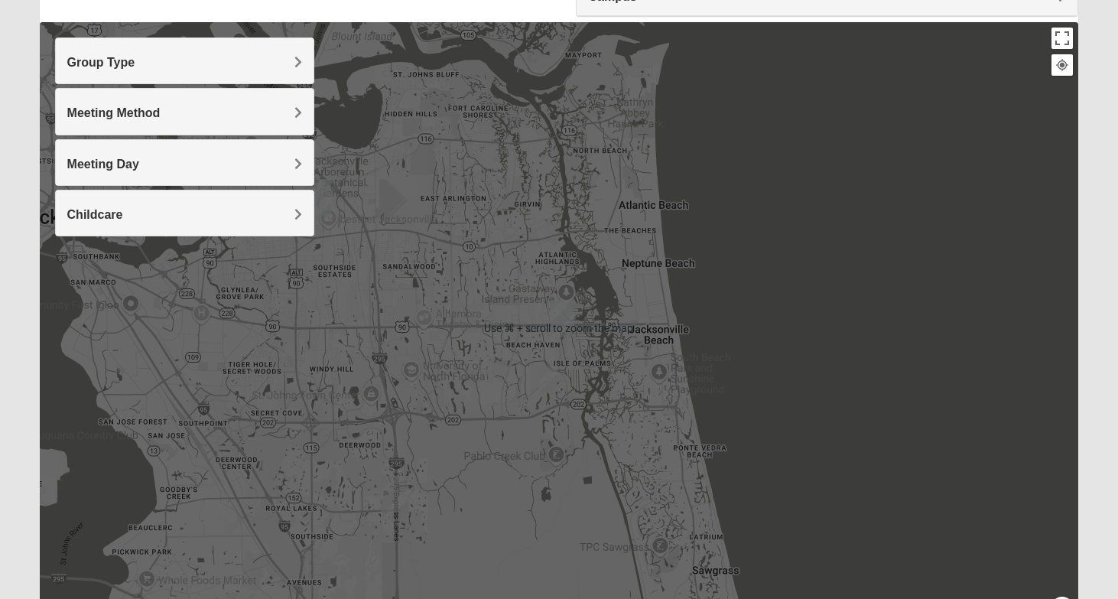
click at [851, 282] on div at bounding box center [560, 328] width 1040 height 612
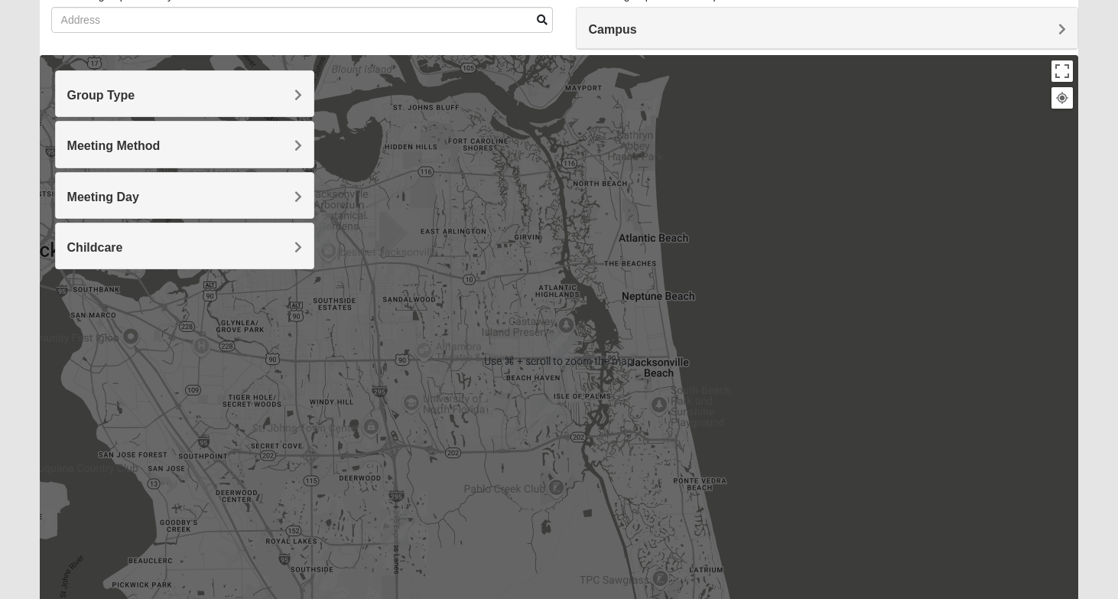
scroll to position [108, 0]
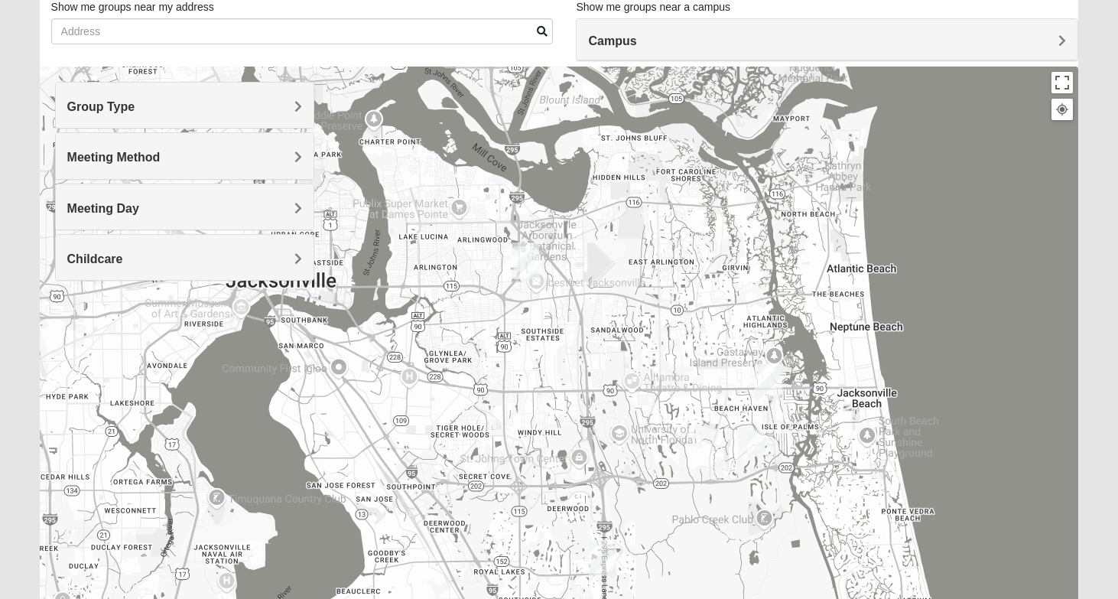
drag, startPoint x: 433, startPoint y: 293, endPoint x: 645, endPoint y: 313, distance: 212.8
click at [645, 313] on div at bounding box center [560, 373] width 1040 height 612
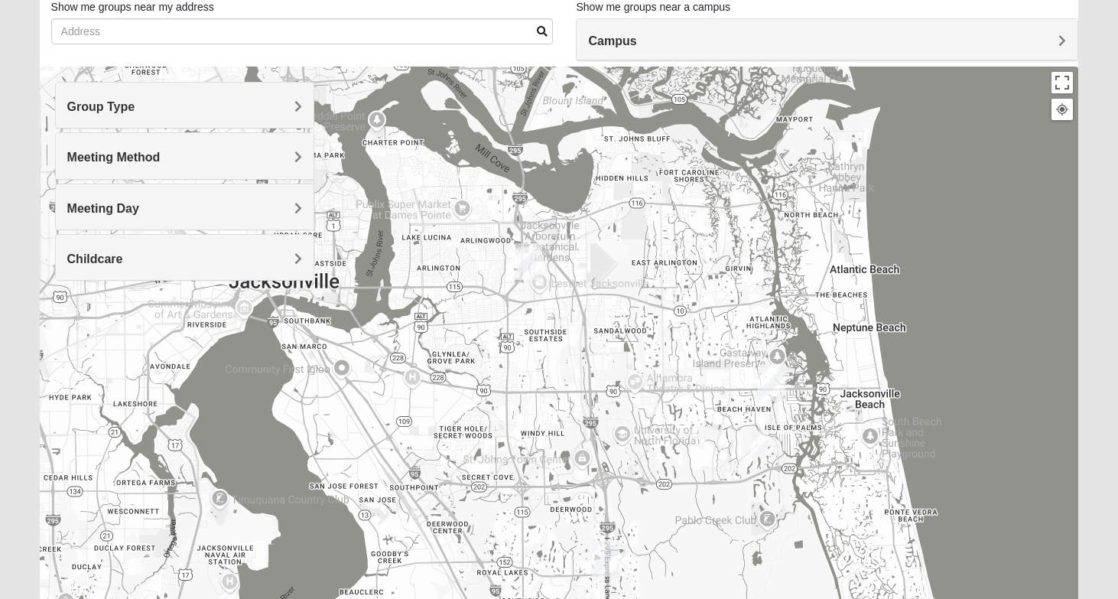
click at [529, 259] on img "Arlington" at bounding box center [529, 261] width 28 height 37
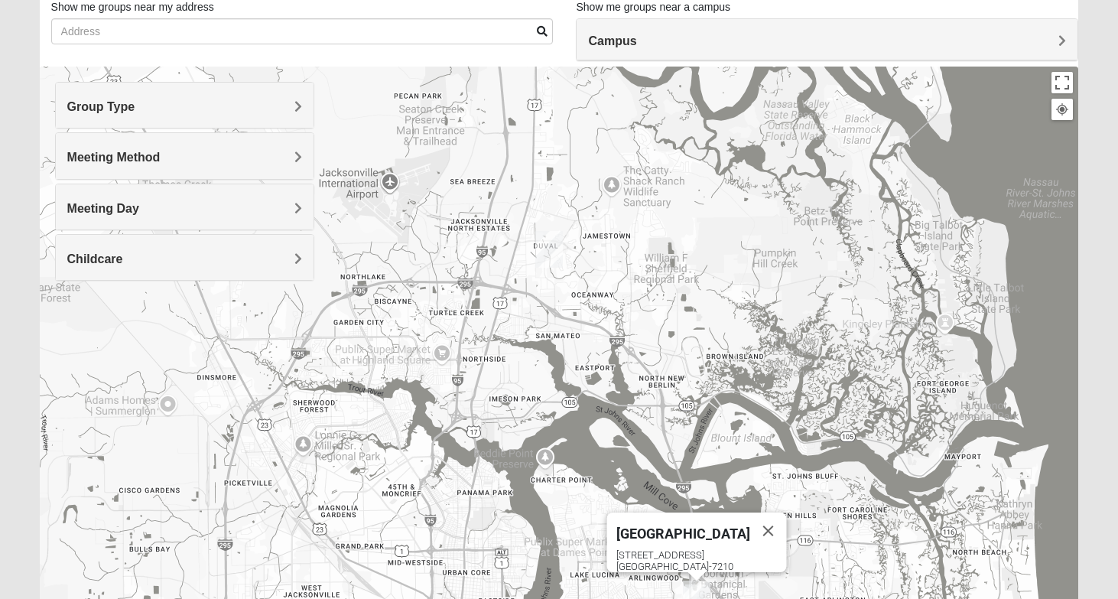
drag, startPoint x: 476, startPoint y: 236, endPoint x: 644, endPoint y: 576, distance: 379.7
click at [644, 576] on div "Arlington 651 Commerce Center Dr Jacksonville, FL 32225-7210" at bounding box center [560, 373] width 1040 height 612
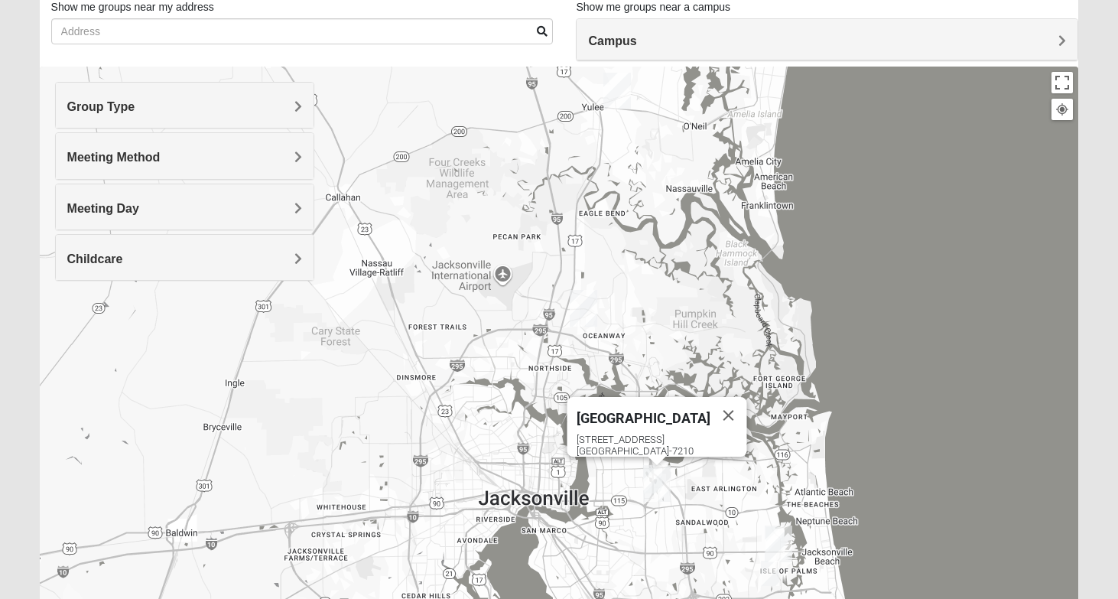
click at [584, 304] on img "North Jax" at bounding box center [584, 308] width 28 height 37
